Goal: Task Accomplishment & Management: Manage account settings

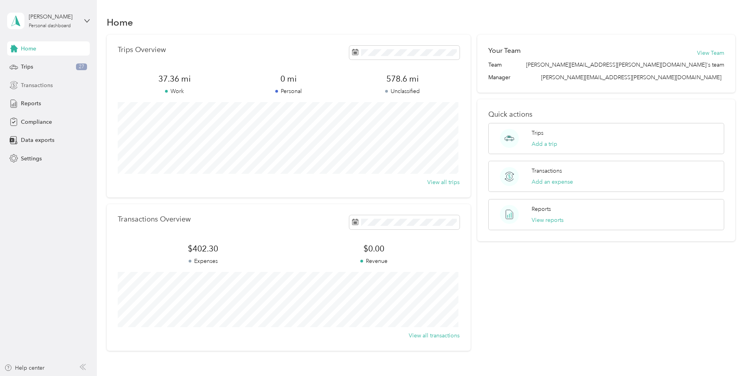
click at [30, 85] on span "Transactions" at bounding box center [37, 85] width 32 height 8
